Goal: Task Accomplishment & Management: Manage account settings

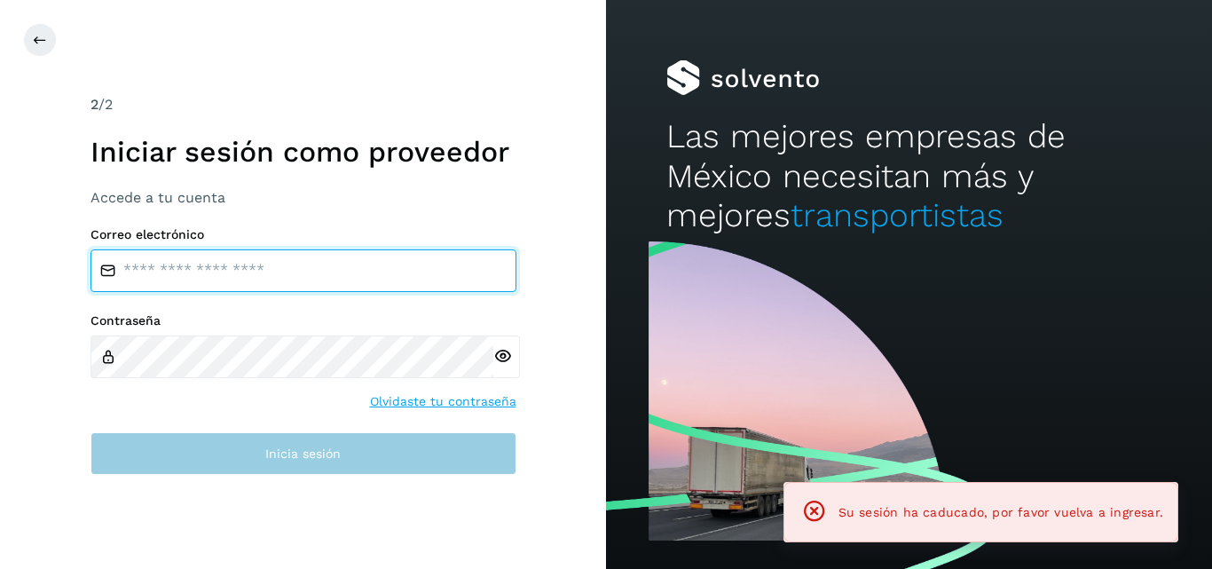
type input "**********"
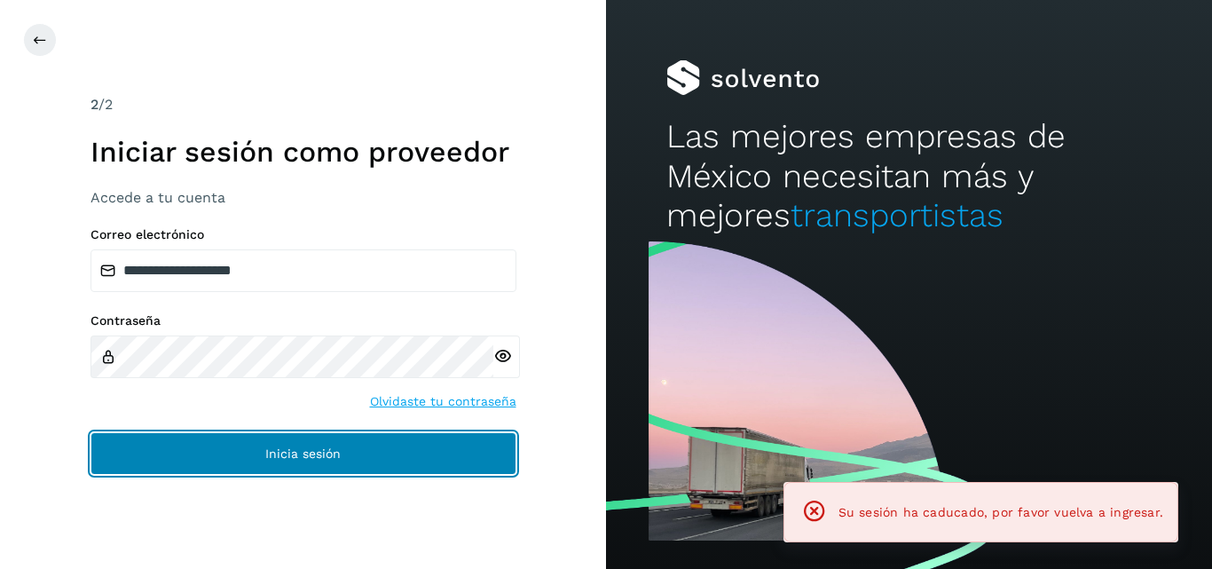
click at [332, 459] on span "Inicia sesión" at bounding box center [302, 453] width 75 height 12
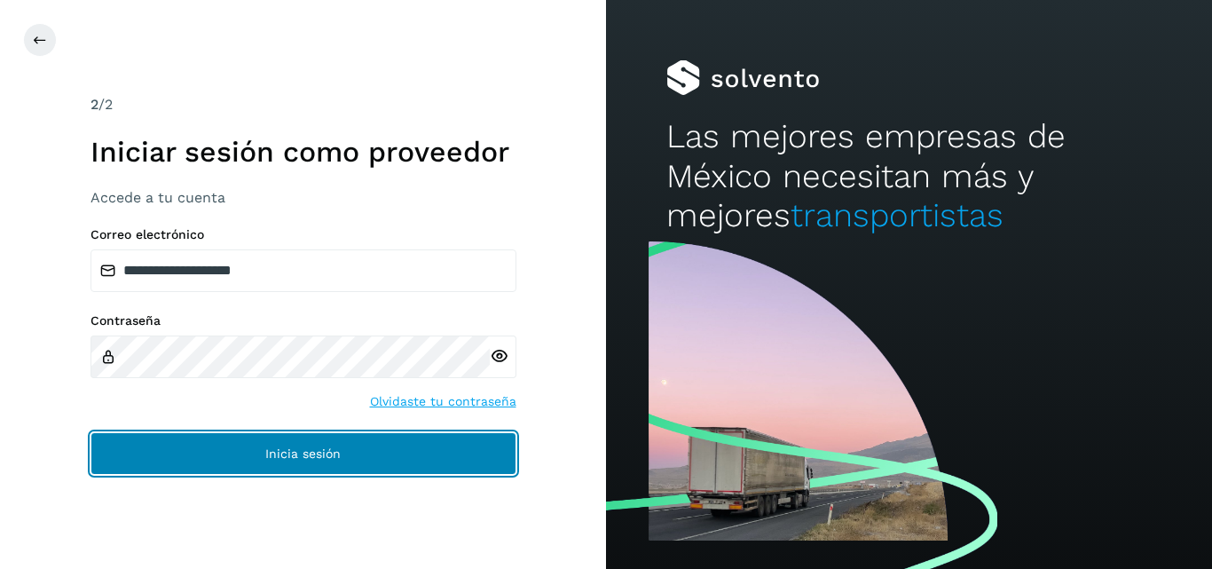
click at [332, 459] on span "Inicia sesión" at bounding box center [302, 453] width 75 height 12
click at [312, 447] on span "Inicia sesión" at bounding box center [302, 453] width 75 height 12
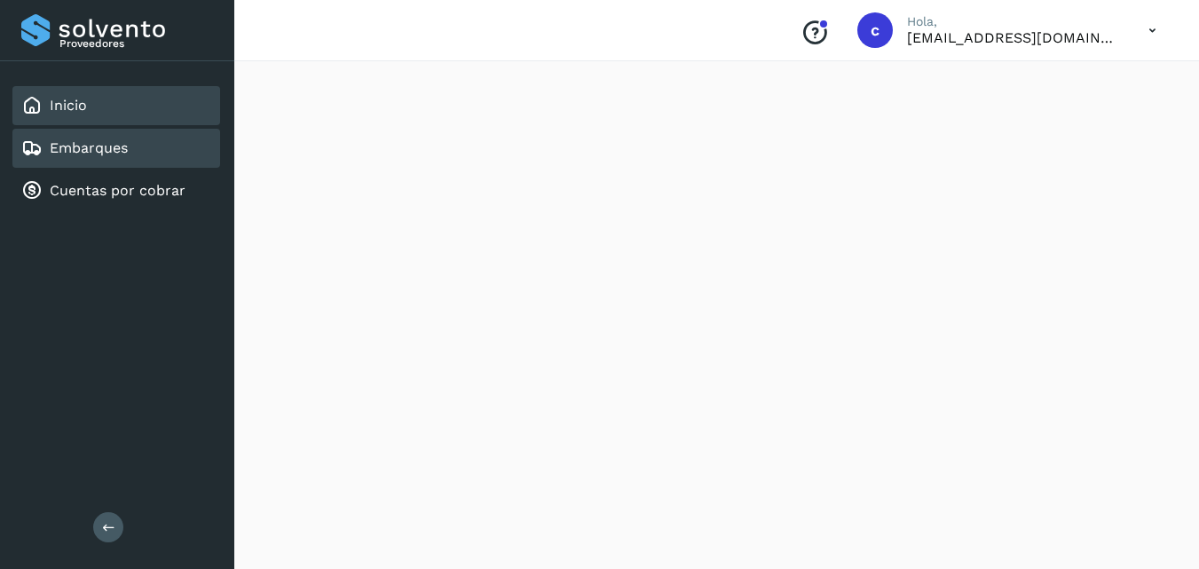
scroll to position [444, 0]
click at [122, 138] on div "Embarques" at bounding box center [74, 148] width 106 height 21
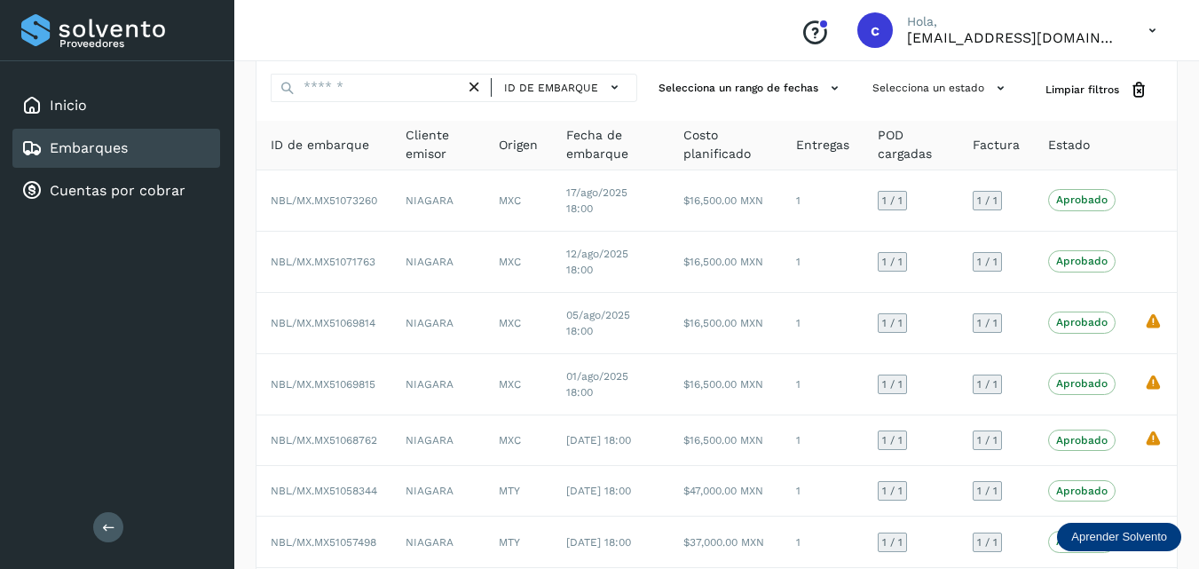
scroll to position [89, 0]
